Goal: Information Seeking & Learning: Learn about a topic

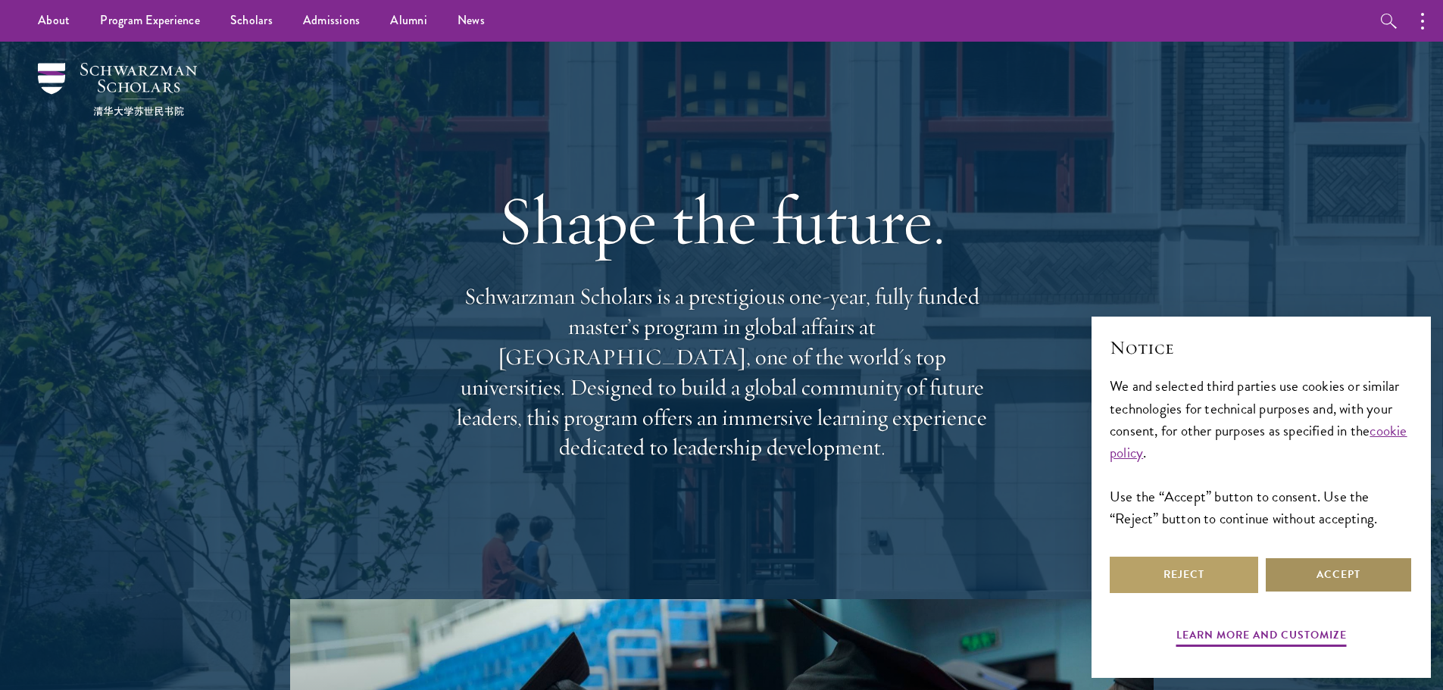
click at [1320, 579] on button "Accept" at bounding box center [1338, 575] width 148 height 36
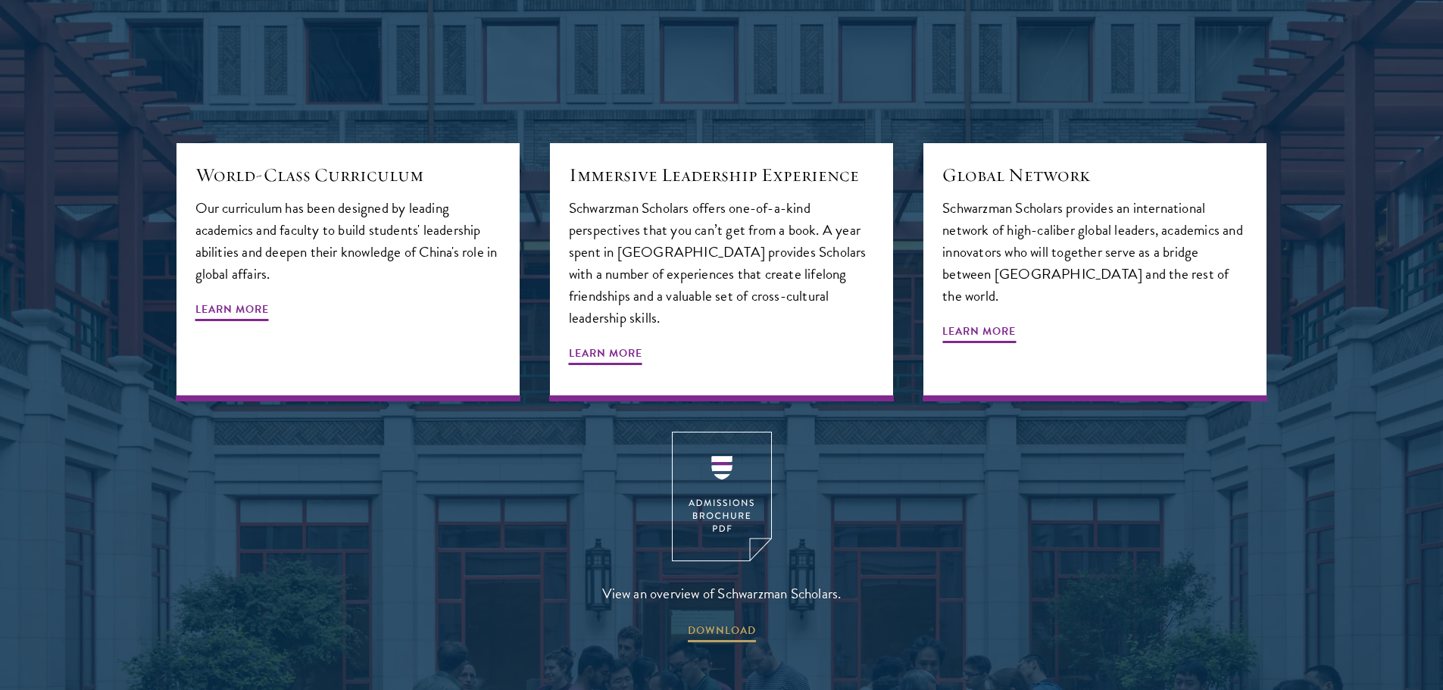
scroll to position [1363, 0]
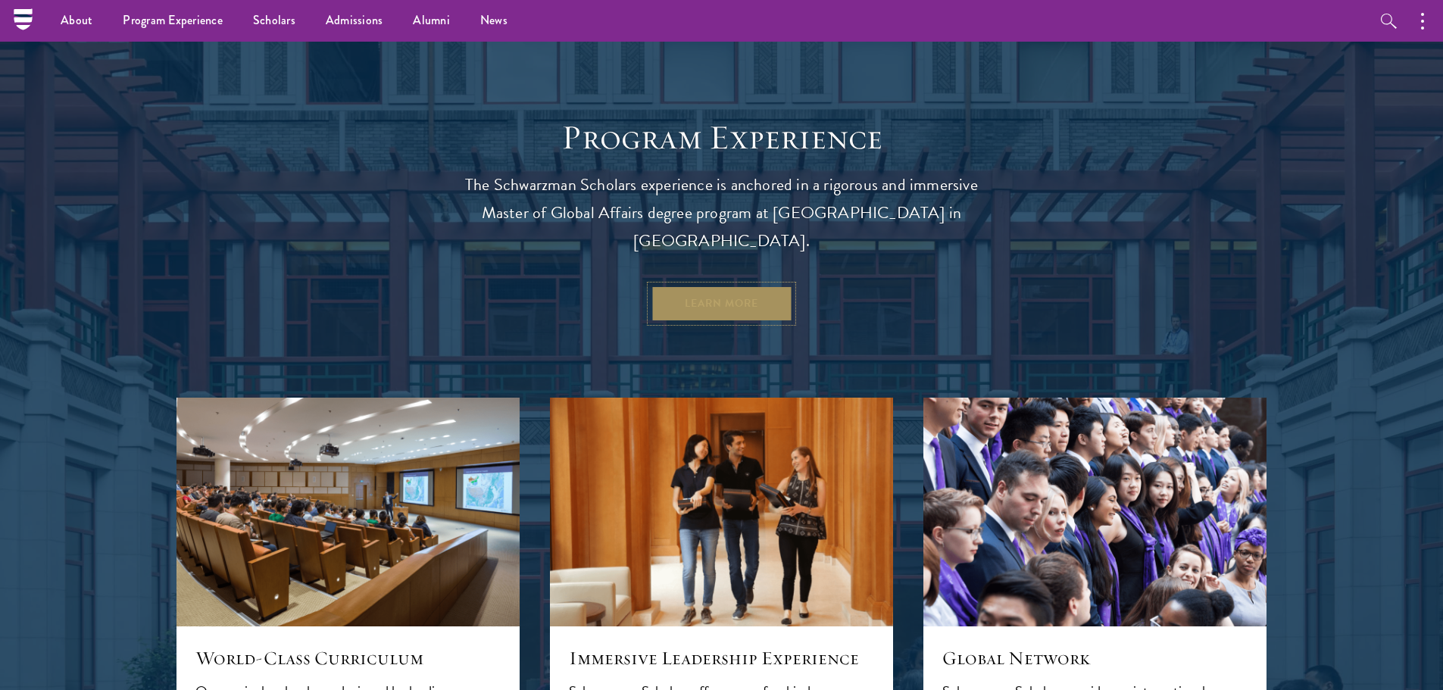
click at [730, 286] on link "Learn More" at bounding box center [722, 304] width 142 height 36
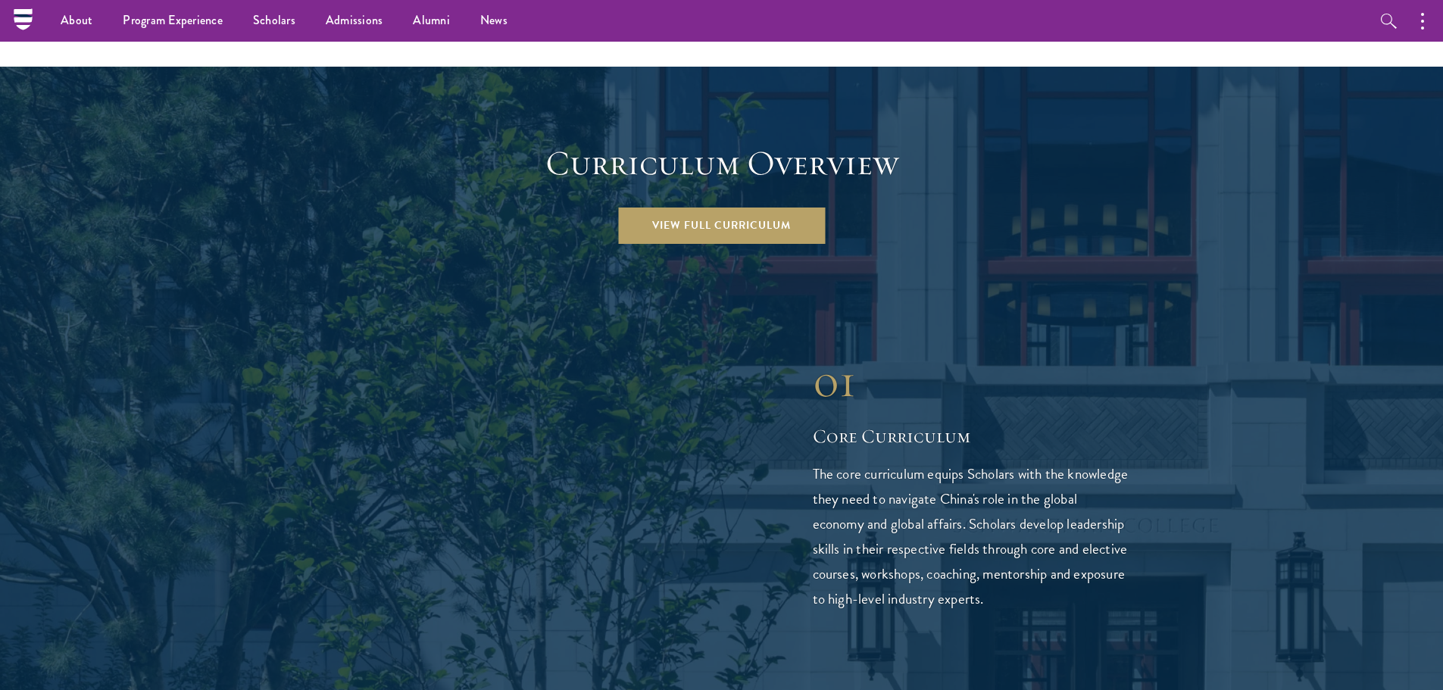
scroll to position [2045, 0]
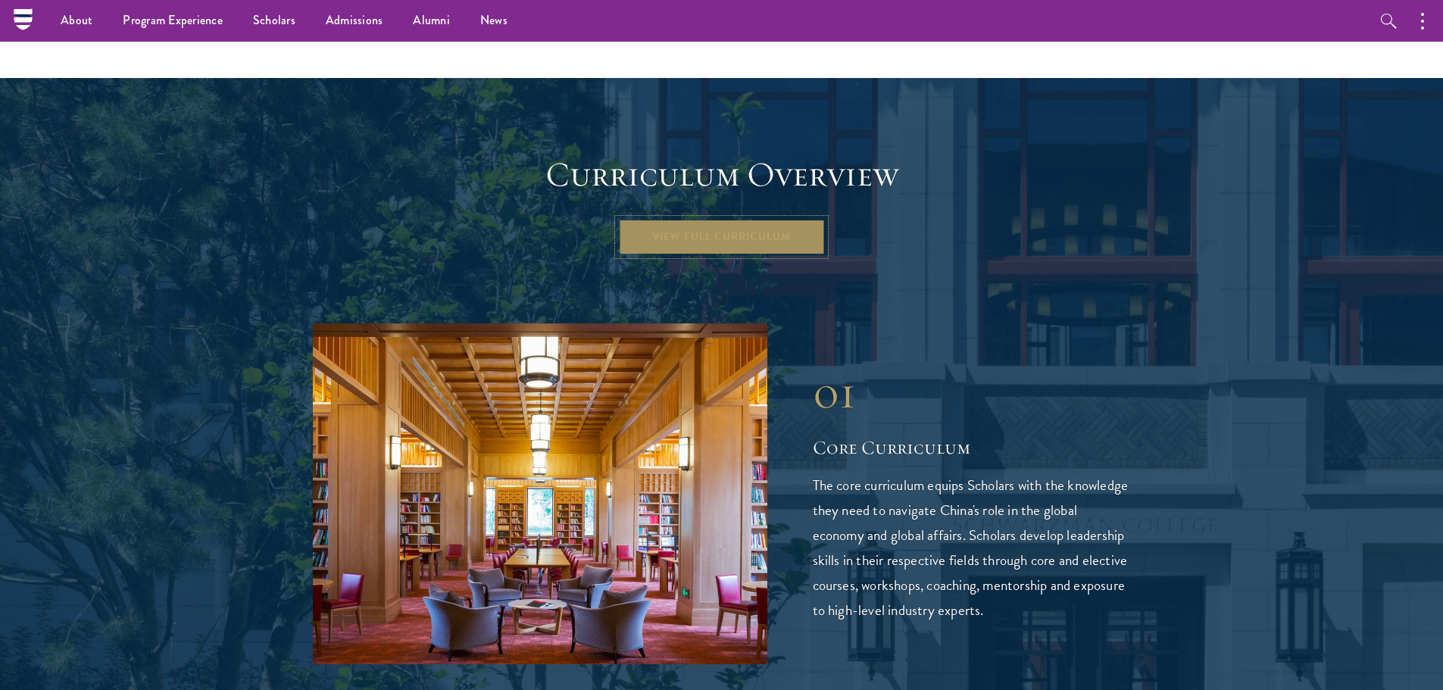
click at [717, 219] on link "View Full Curriculum" at bounding box center [721, 237] width 207 height 36
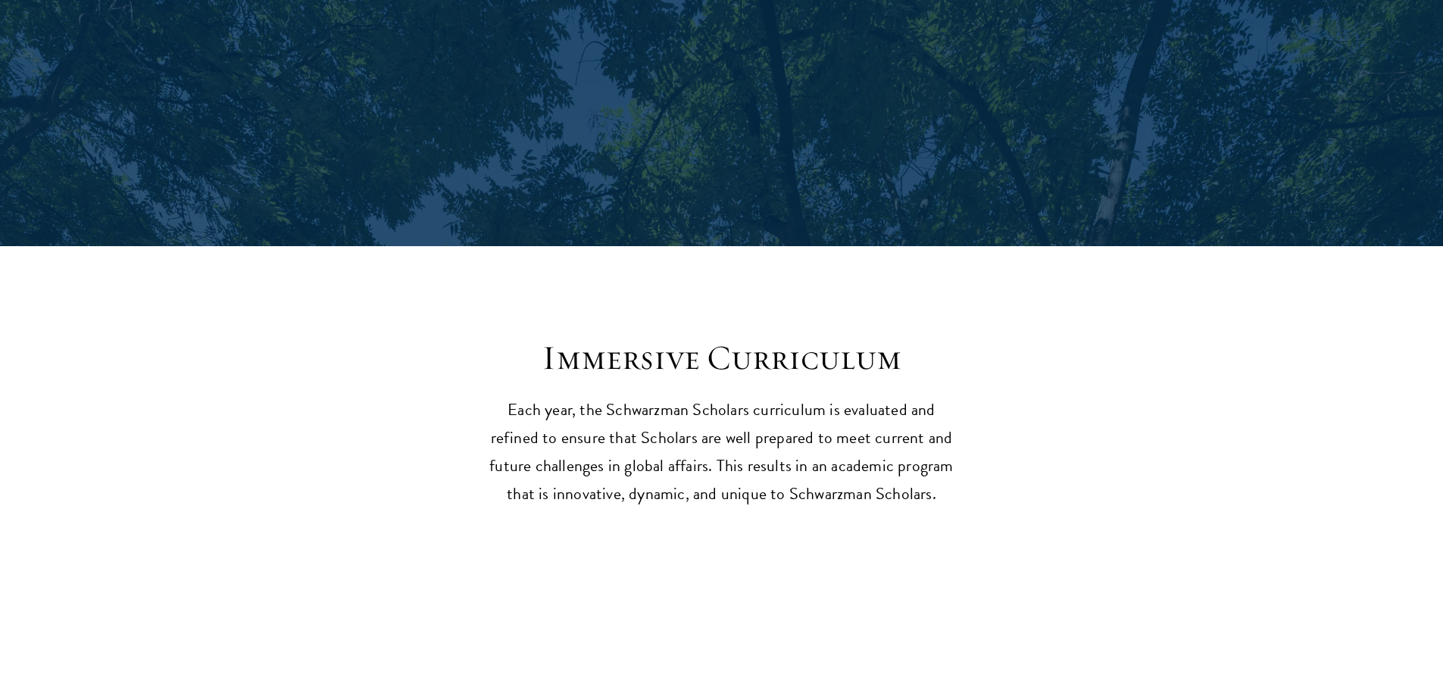
scroll to position [6060, 0]
